Goal: Use online tool/utility

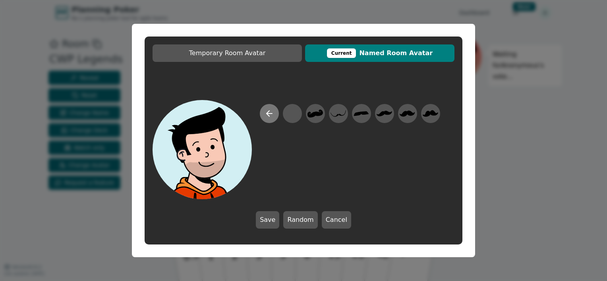
click at [268, 119] on button at bounding box center [269, 113] width 19 height 19
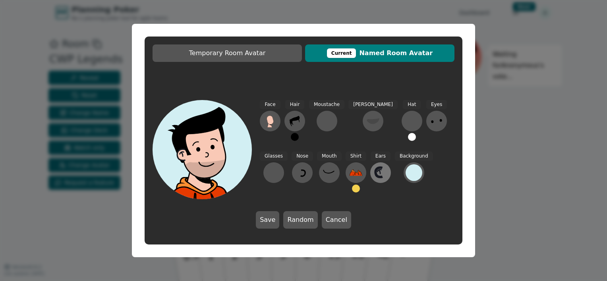
click at [374, 177] on icon at bounding box center [380, 172] width 13 height 13
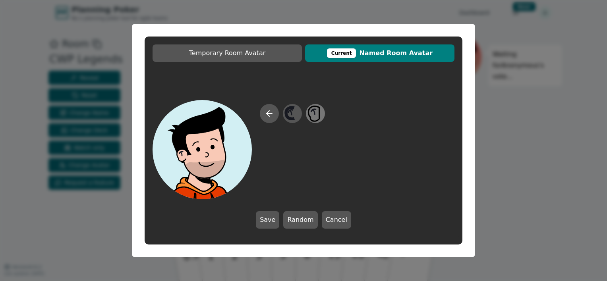
click at [317, 114] on icon at bounding box center [314, 114] width 15 height 18
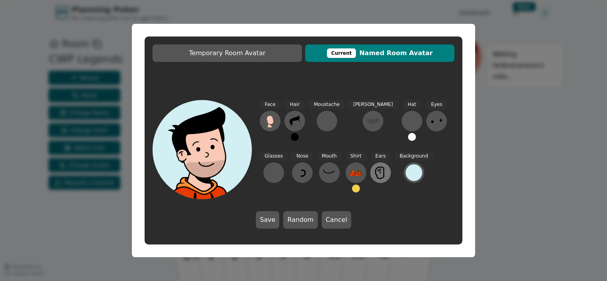
click at [374, 172] on icon at bounding box center [380, 172] width 13 height 13
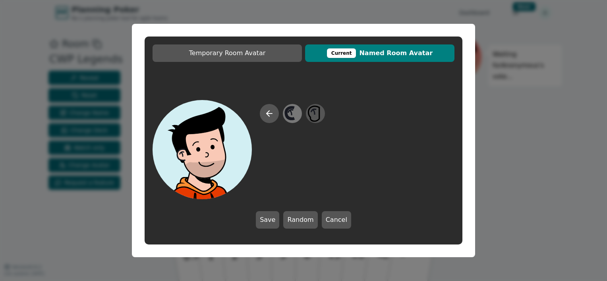
click at [288, 113] on icon at bounding box center [290, 113] width 8 height 12
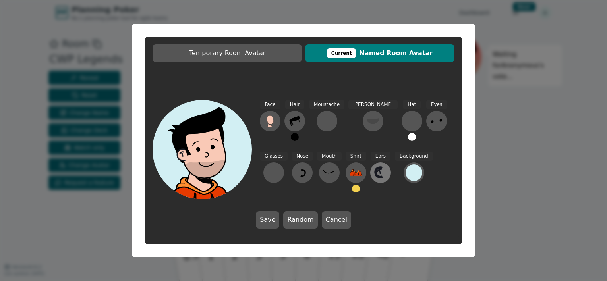
click at [374, 174] on icon at bounding box center [380, 172] width 13 height 13
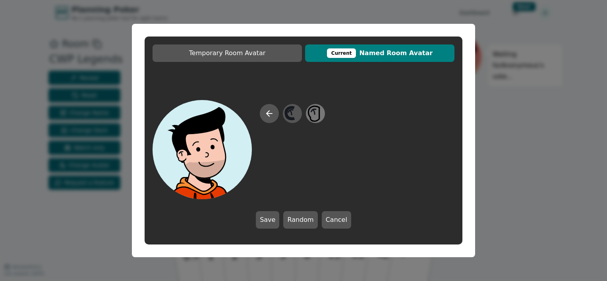
click at [314, 117] on icon at bounding box center [314, 114] width 15 height 18
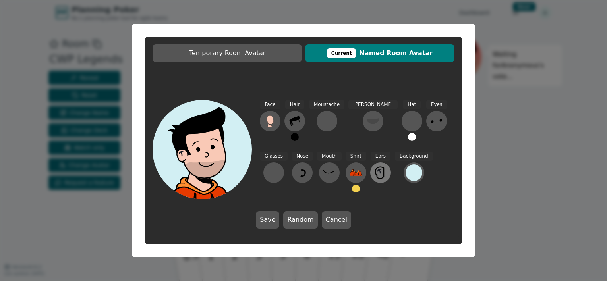
click at [370, 180] on button at bounding box center [380, 172] width 21 height 21
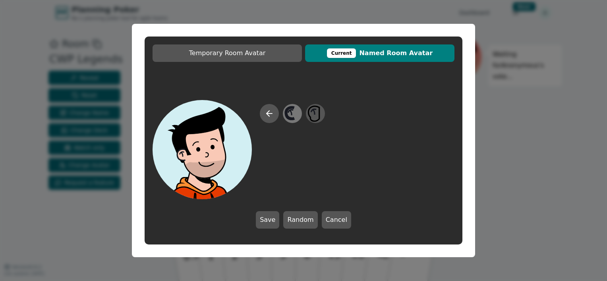
click at [294, 116] on icon at bounding box center [291, 114] width 15 height 18
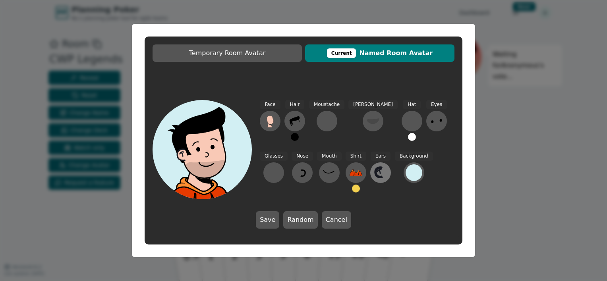
click at [374, 172] on icon at bounding box center [380, 172] width 13 height 13
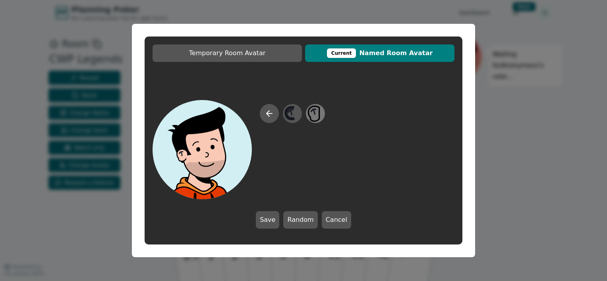
click at [317, 114] on icon at bounding box center [314, 114] width 15 height 18
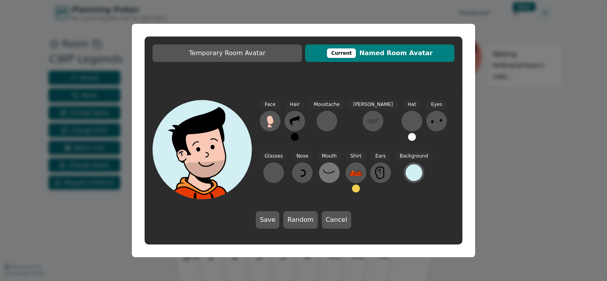
click at [323, 172] on icon at bounding box center [329, 172] width 13 height 13
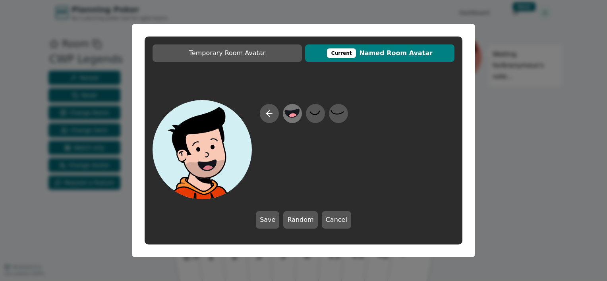
click at [291, 118] on circle at bounding box center [293, 118] width 10 height 10
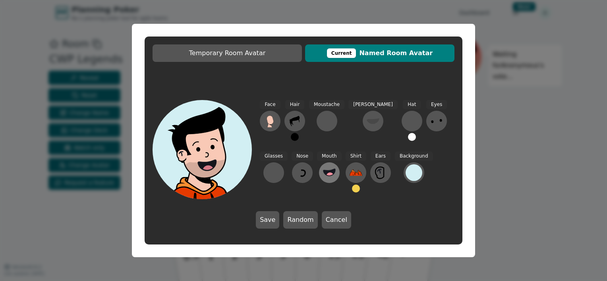
click at [326, 175] on circle at bounding box center [330, 176] width 8 height 8
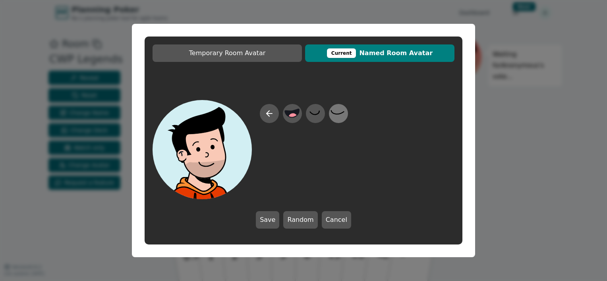
click at [333, 114] on icon at bounding box center [337, 114] width 15 height 18
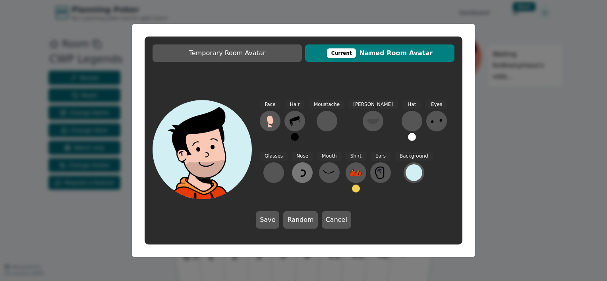
click at [296, 176] on icon at bounding box center [302, 172] width 13 height 13
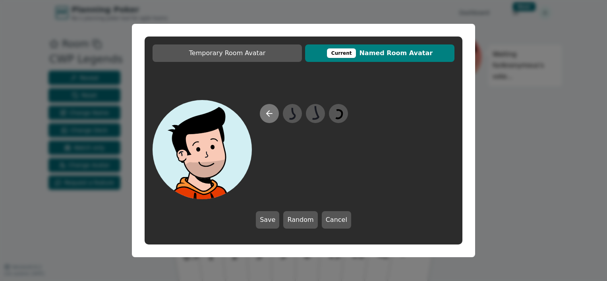
click at [272, 119] on button at bounding box center [269, 113] width 19 height 19
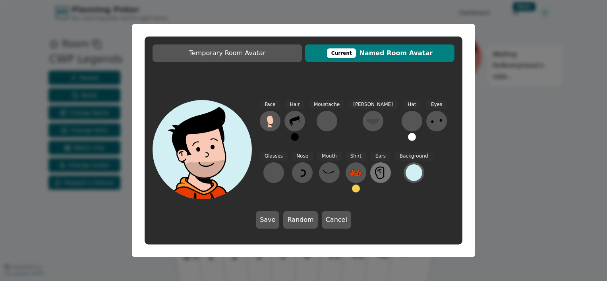
click at [375, 170] on icon at bounding box center [379, 173] width 8 height 12
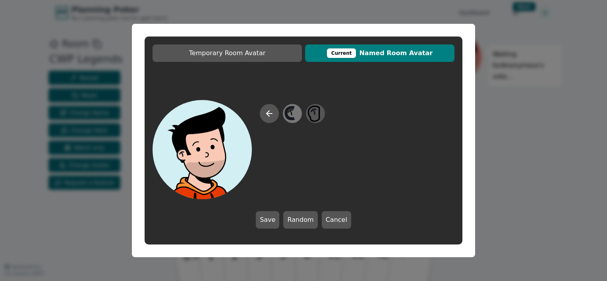
click at [296, 118] on icon at bounding box center [291, 114] width 15 height 18
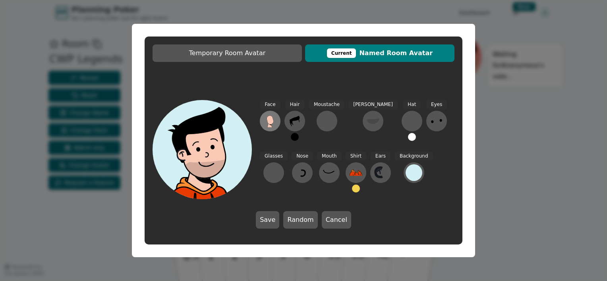
click at [278, 124] on button at bounding box center [270, 121] width 21 height 21
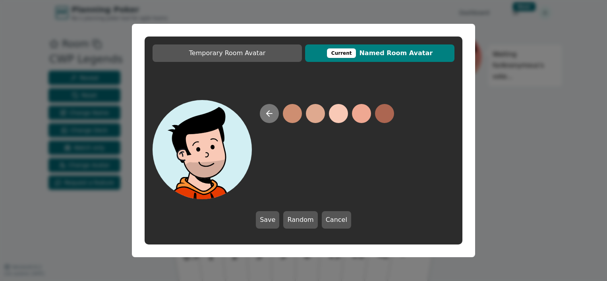
click at [265, 117] on icon at bounding box center [270, 114] width 10 height 10
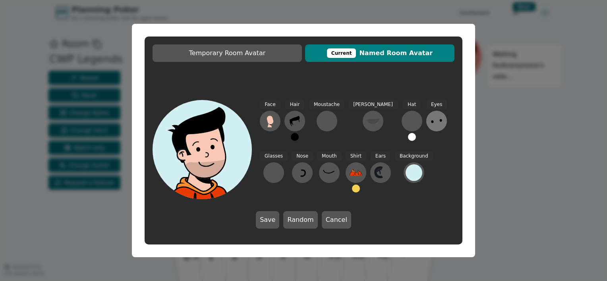
click at [430, 116] on icon at bounding box center [436, 121] width 13 height 13
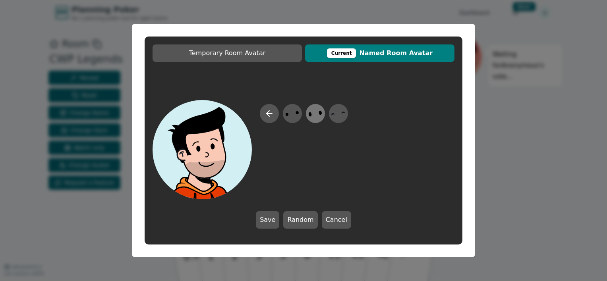
click at [316, 115] on icon at bounding box center [314, 114] width 15 height 18
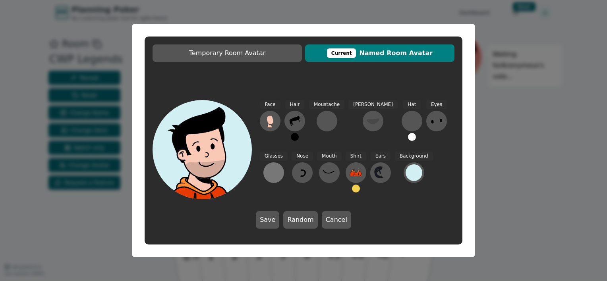
click at [280, 166] on div at bounding box center [273, 172] width 13 height 13
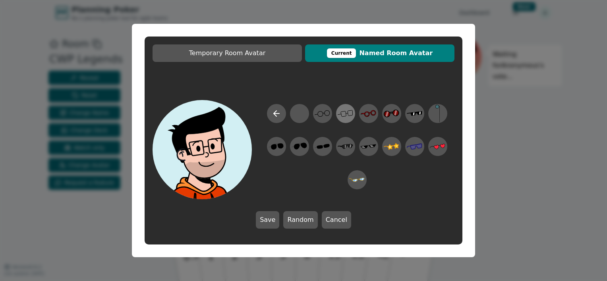
click at [349, 115] on icon at bounding box center [345, 114] width 15 height 18
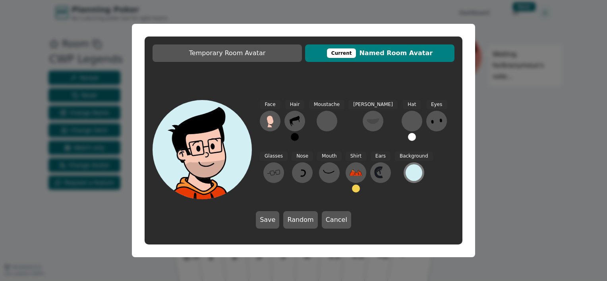
click at [406, 172] on div at bounding box center [414, 172] width 17 height 17
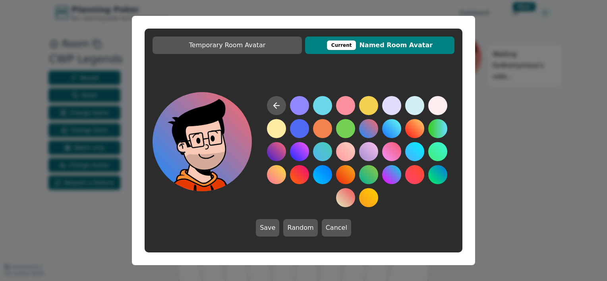
click at [375, 131] on button at bounding box center [368, 128] width 19 height 19
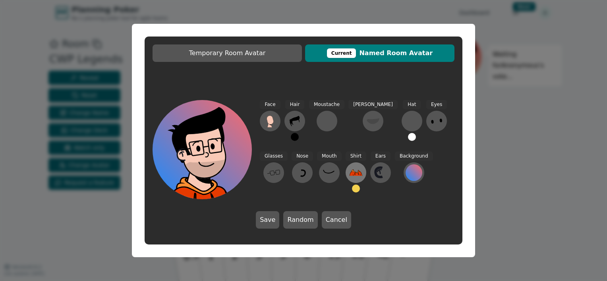
click at [350, 176] on icon at bounding box center [356, 173] width 13 height 6
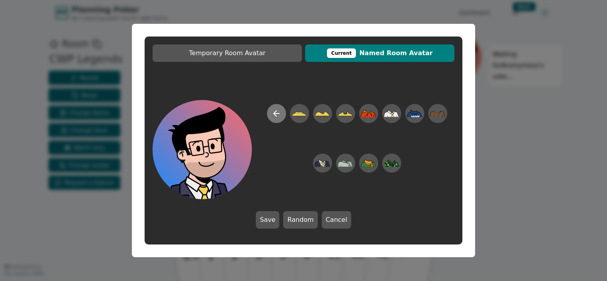
click at [275, 112] on icon at bounding box center [275, 114] width 3 height 6
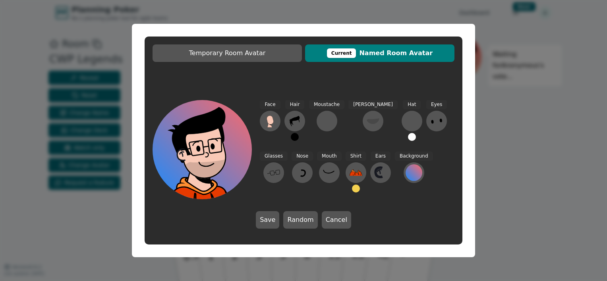
click at [352, 189] on button at bounding box center [356, 189] width 8 height 8
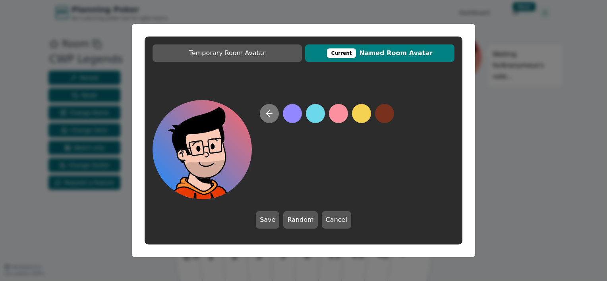
click at [272, 111] on icon at bounding box center [270, 114] width 10 height 10
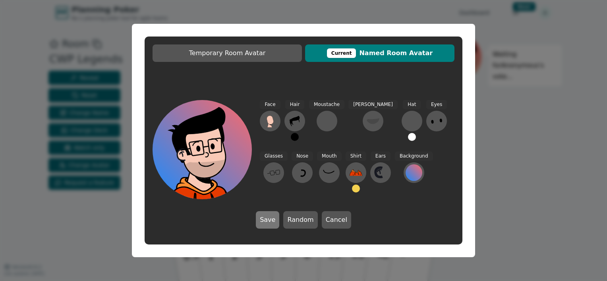
click at [273, 218] on button "Save" at bounding box center [267, 219] width 23 height 17
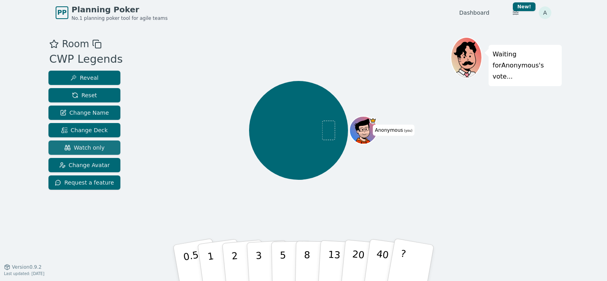
click at [99, 147] on span "Watch only" at bounding box center [84, 148] width 41 height 8
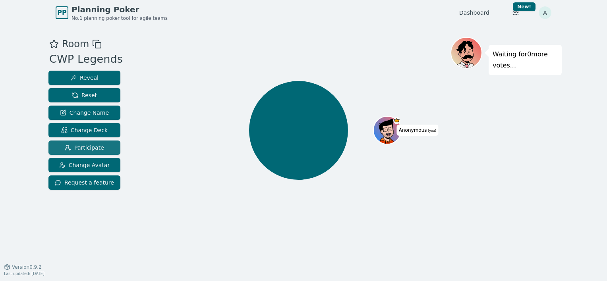
click at [99, 147] on span "Participate" at bounding box center [84, 148] width 39 height 8
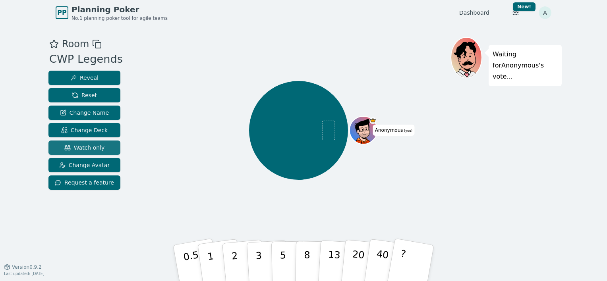
click at [99, 147] on span "Watch only" at bounding box center [84, 148] width 41 height 8
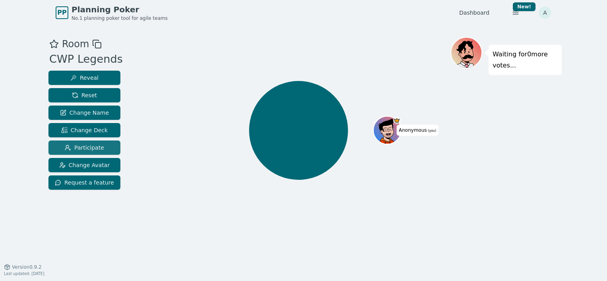
click at [99, 147] on span "Participate" at bounding box center [84, 148] width 39 height 8
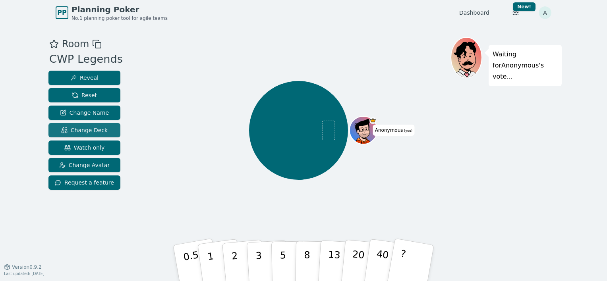
click at [101, 132] on span "Change Deck" at bounding box center [84, 130] width 46 height 8
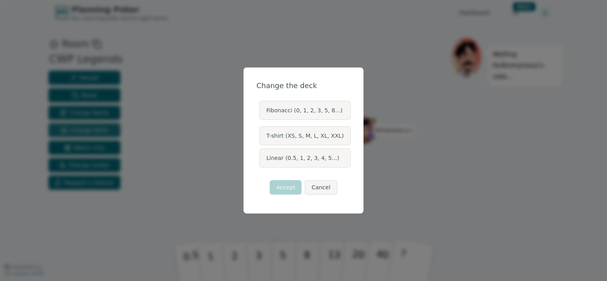
click at [101, 132] on div "Change the deck Fibonacci (0, 1, 2, 3, 5, 8...) T-shirt (XS, S, M, L, XL, XXL) …" at bounding box center [303, 140] width 607 height 281
